Goal: Find specific page/section: Find specific page/section

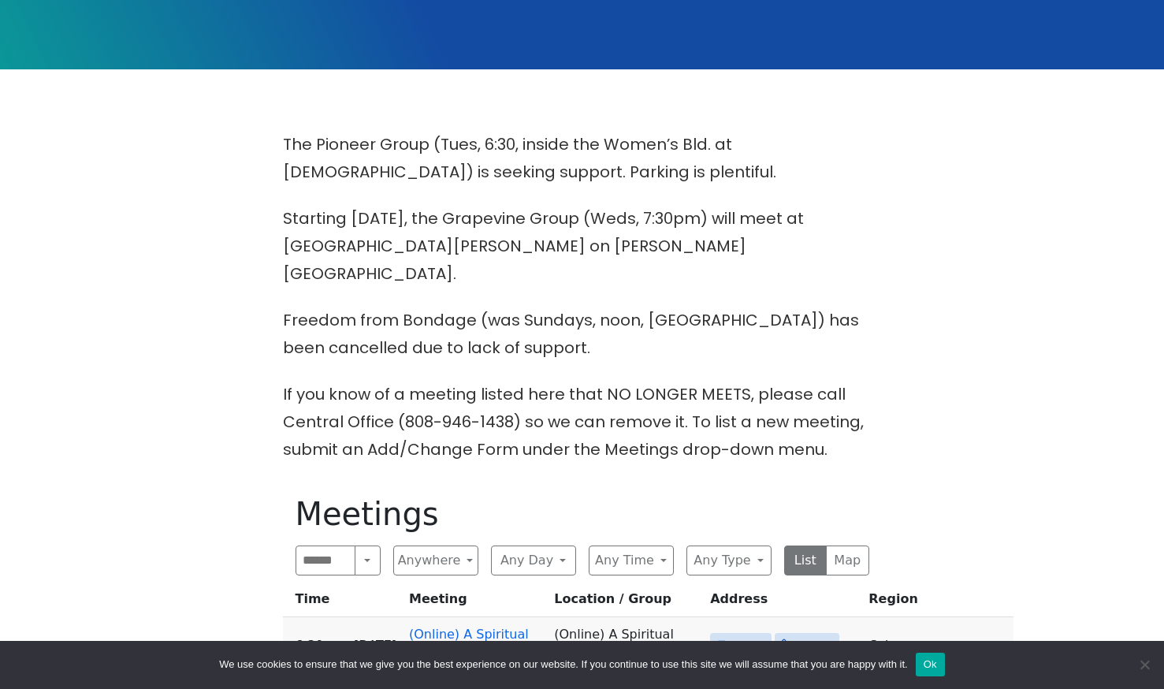
scroll to position [473, 0]
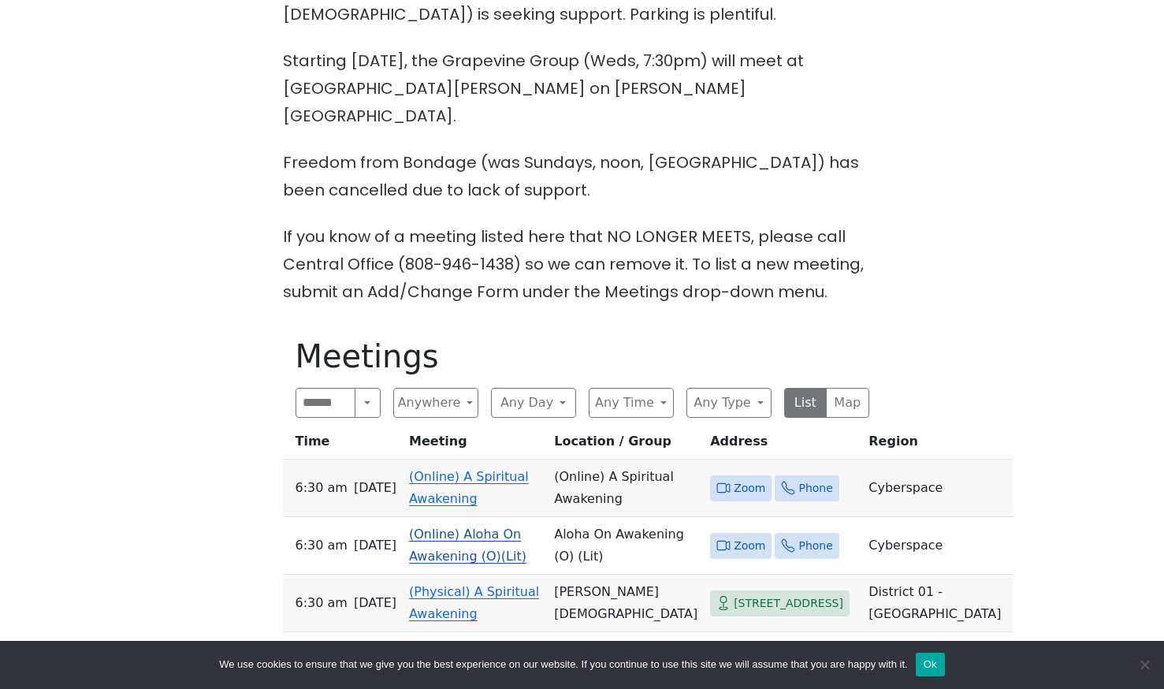
click at [482, 526] on link "(Online) Aloha On Awakening (O)(Lit)" at bounding box center [467, 544] width 117 height 37
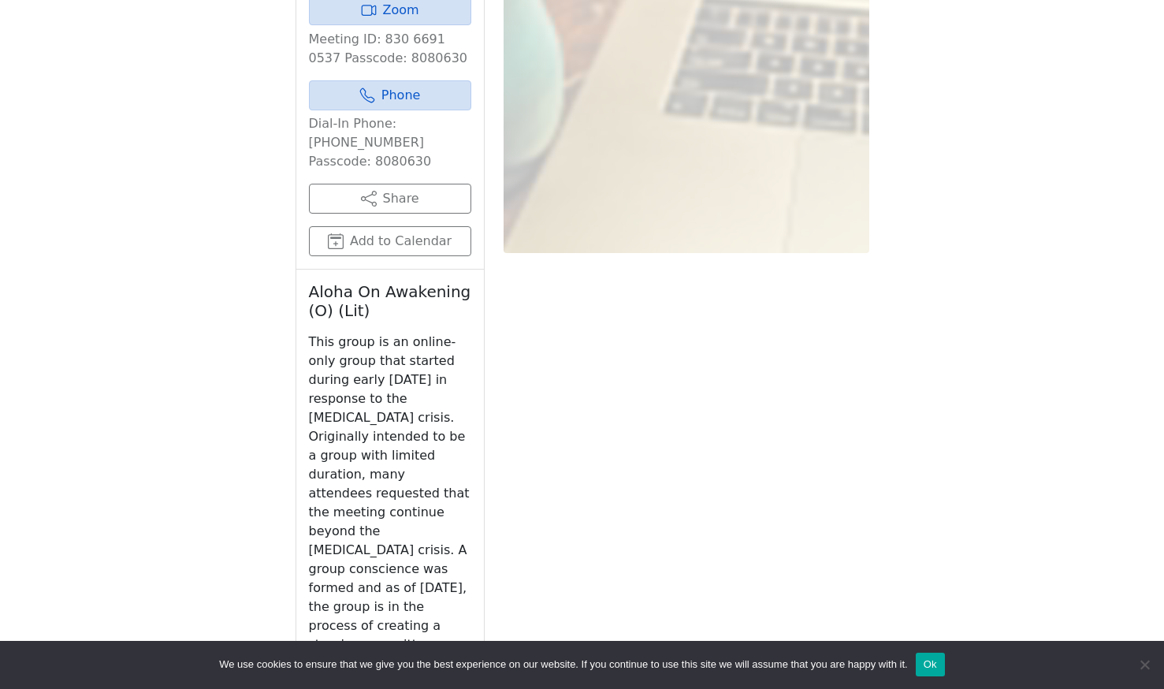
scroll to position [1480, 0]
